Goal: Task Accomplishment & Management: Manage account settings

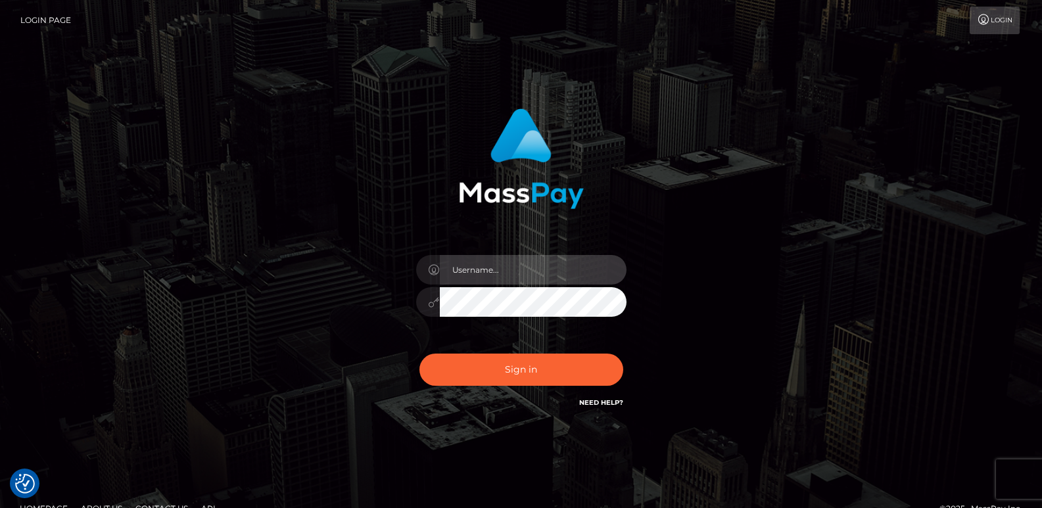
type input "[DOMAIN_NAME]"
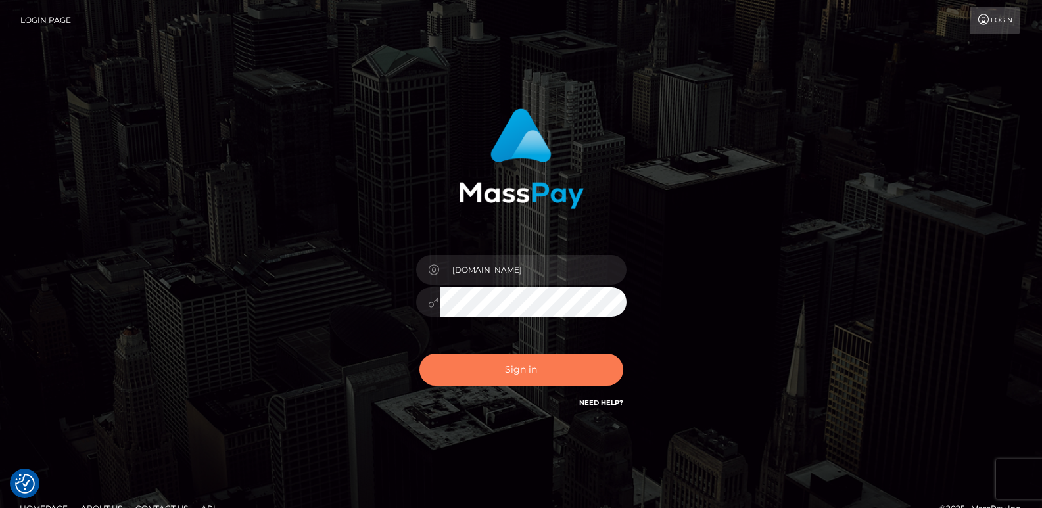
click at [541, 384] on button "Sign in" at bounding box center [521, 370] width 204 height 32
type input "[DOMAIN_NAME]"
click at [509, 361] on button "Sign in" at bounding box center [521, 370] width 204 height 32
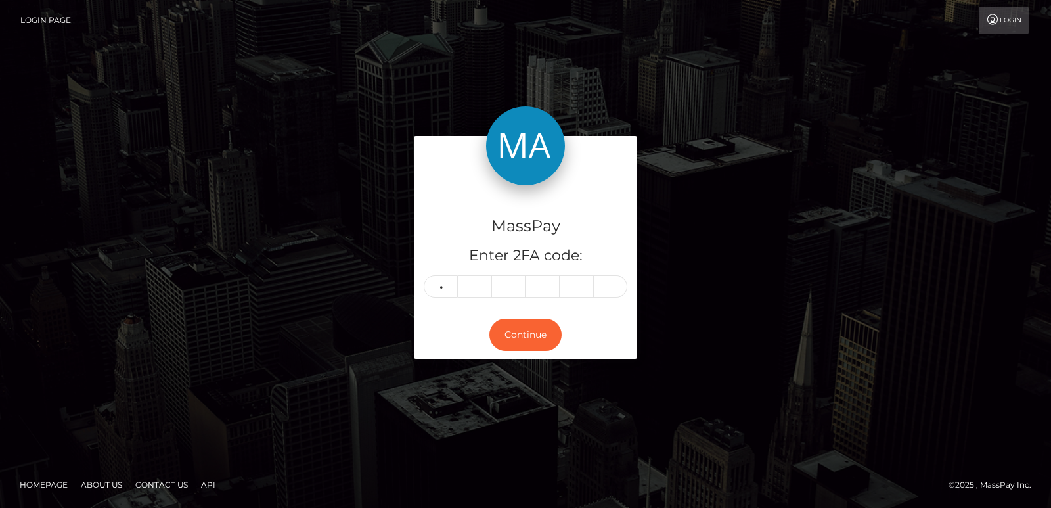
type input "3"
type input "4"
type input "1"
type input "6"
type input "1"
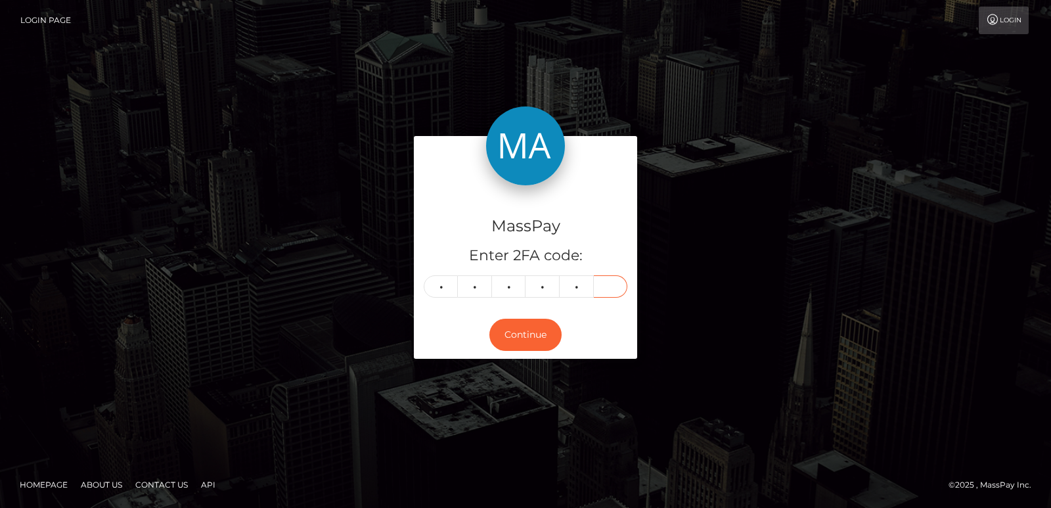
type input "9"
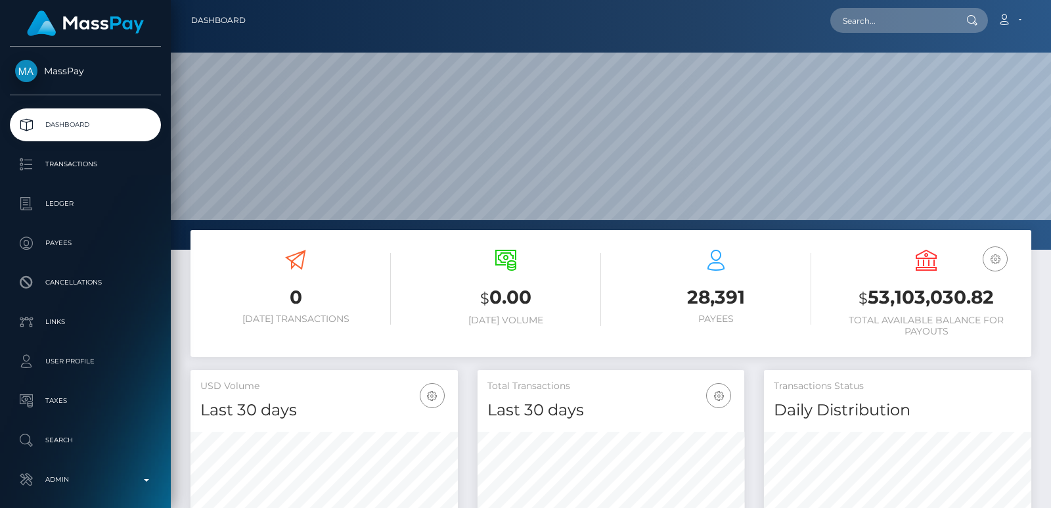
scroll to position [233, 267]
click at [906, 22] on input "text" at bounding box center [893, 20] width 124 height 25
paste input "raffaella.abde@gmail.com"
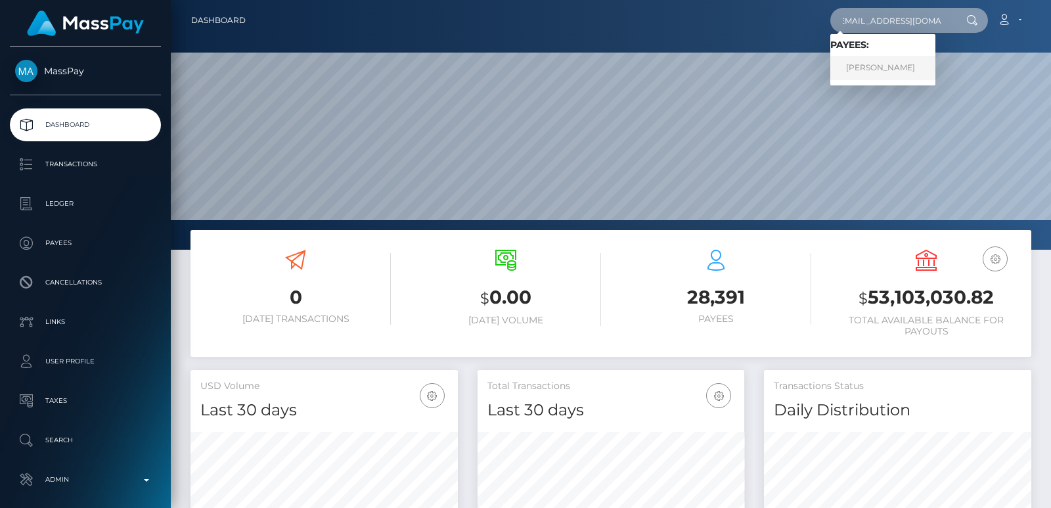
type input "raffaella.abde@gmail.com"
click at [907, 61] on link "Raffaella Abderhalden" at bounding box center [883, 68] width 105 height 24
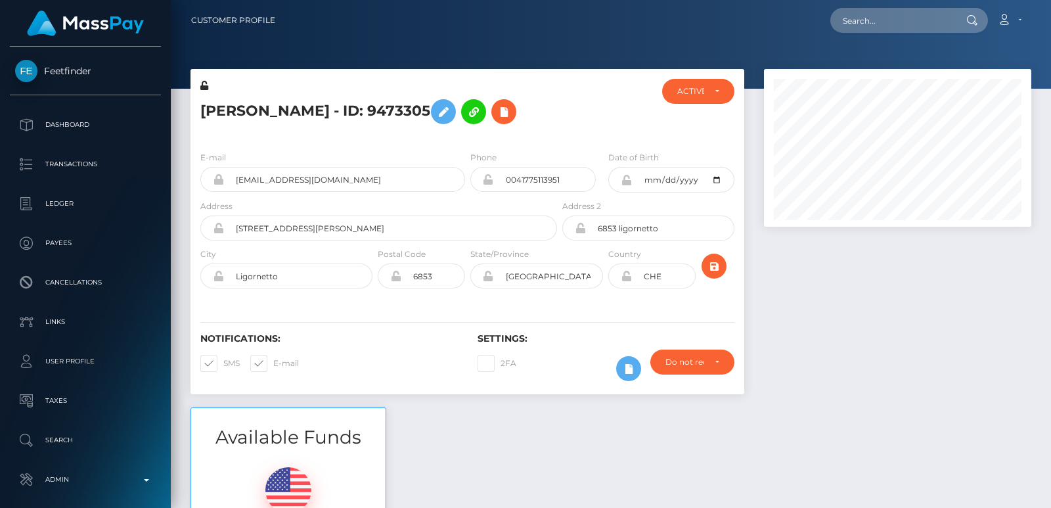
scroll to position [158, 267]
click at [894, 28] on input "text" at bounding box center [893, 20] width 124 height 25
paste input "[EMAIL_ADDRESS][DOMAIN_NAME]"
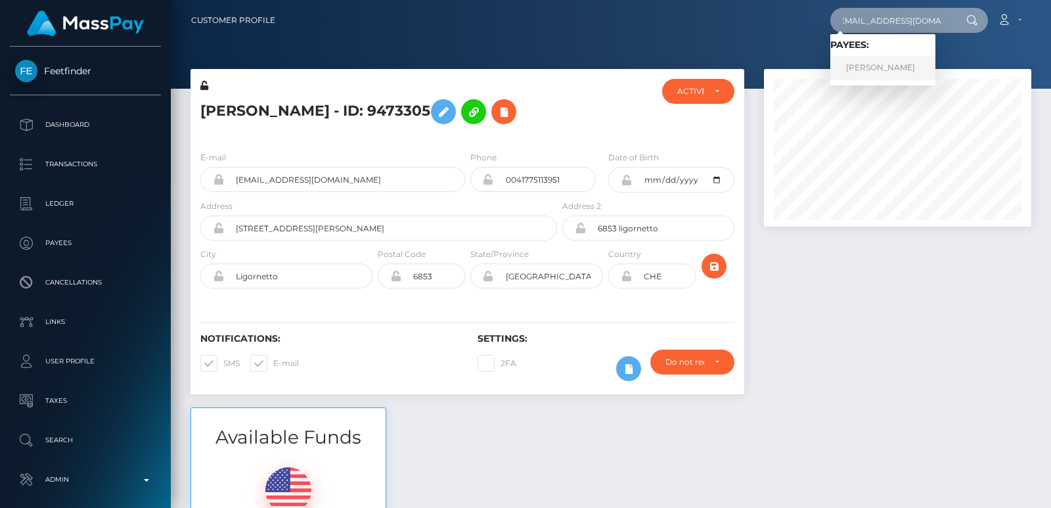
type input "raffaella.abde@gmail.com"
click at [896, 61] on link "Raffaella Abderhalden" at bounding box center [883, 68] width 105 height 24
